Goal: Information Seeking & Learning: Find specific page/section

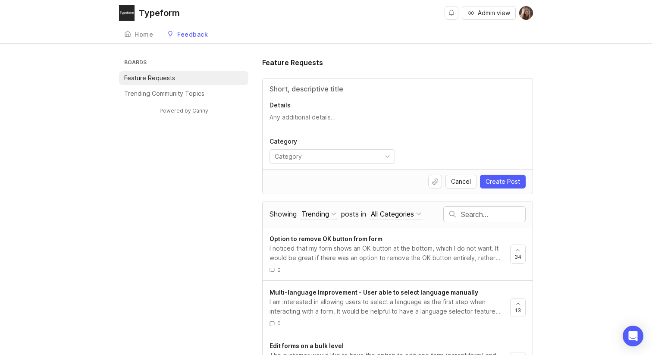
click at [473, 218] on input "text" at bounding box center [493, 214] width 64 height 9
type input "m"
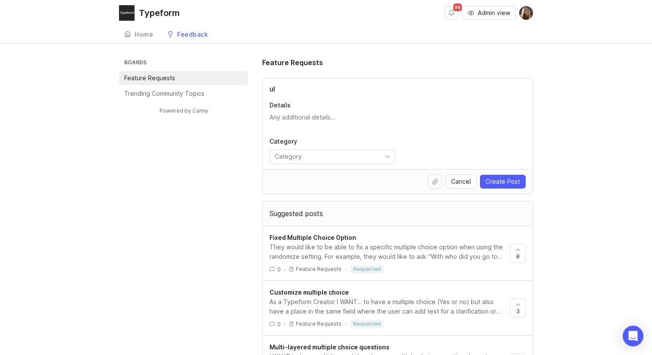
type input "u"
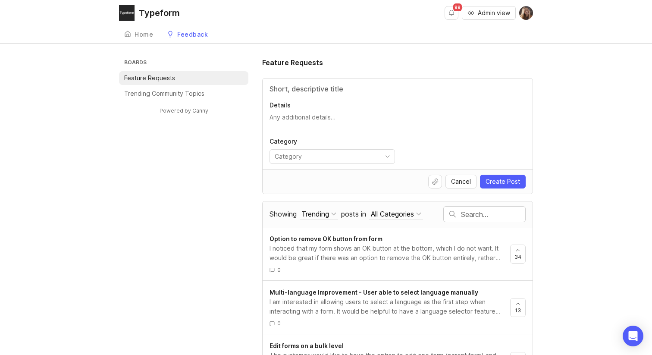
click at [487, 219] on div at bounding box center [484, 214] width 81 height 15
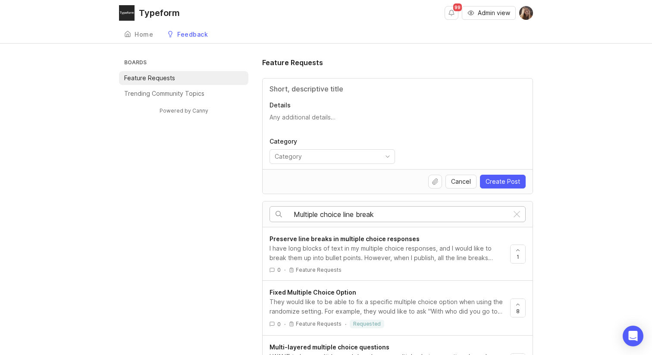
type input "Multiple choice line break"
click at [399, 241] on span "Preserve line breaks in multiple choice responses" at bounding box center [344, 238] width 150 height 7
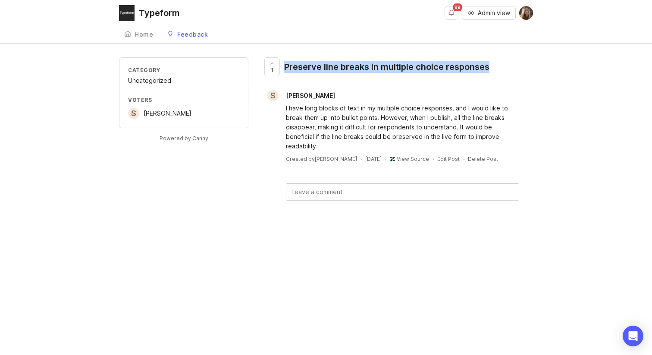
drag, startPoint x: 503, startPoint y: 65, endPoint x: 280, endPoint y: 69, distance: 222.9
click at [280, 69] on div "1 Preserve line breaks in multiple choice responses" at bounding box center [397, 70] width 271 height 26
copy div "1 Preserve line breaks in multiple choice responses"
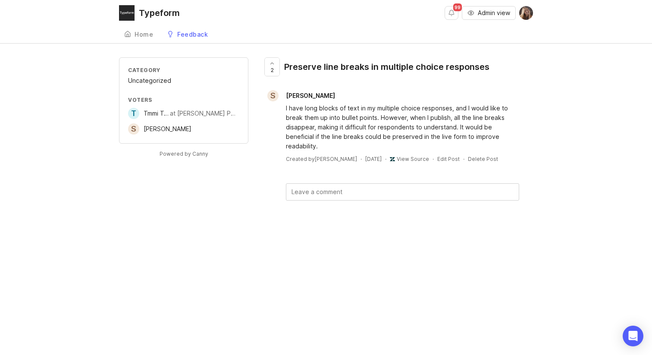
click at [160, 113] on span "Tmmi Tmmi" at bounding box center [159, 113] width 31 height 7
click at [302, 190] on textarea at bounding box center [402, 192] width 232 height 16
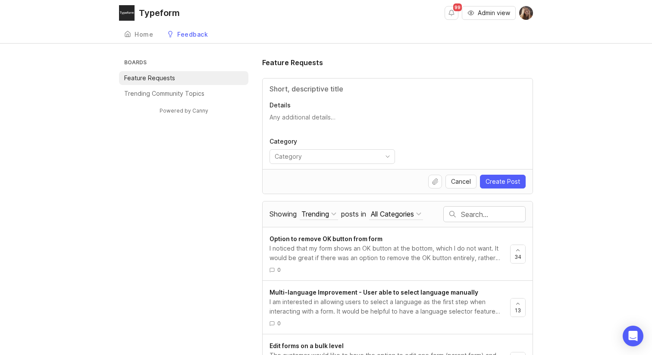
click at [468, 210] on input "text" at bounding box center [493, 214] width 64 height 9
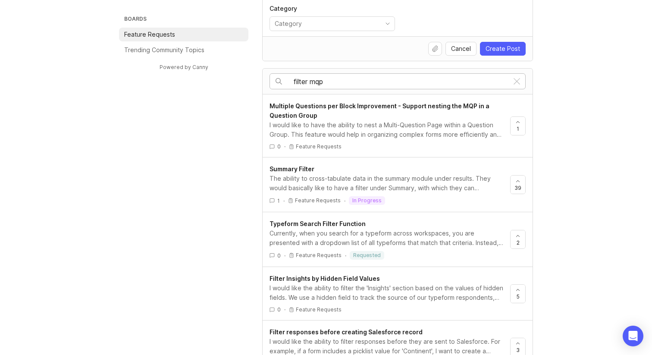
scroll to position [132, 0]
click at [317, 83] on input "filter mqp" at bounding box center [401, 82] width 215 height 9
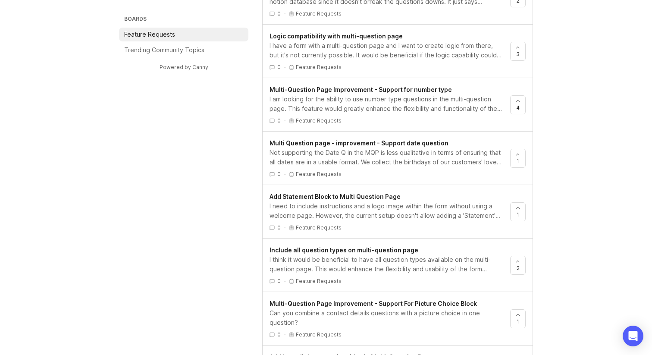
scroll to position [249, 0]
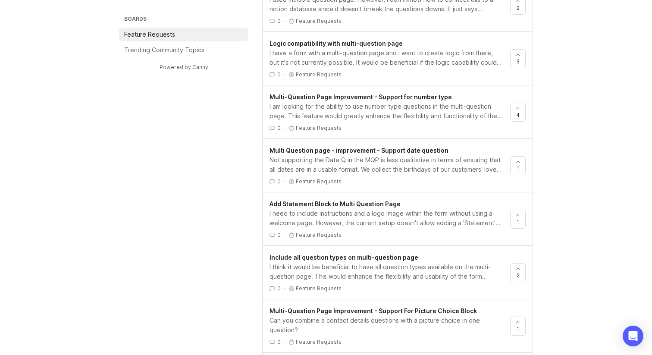
type input "filter multi page"
